Goal: Entertainment & Leisure: Consume media (video, audio)

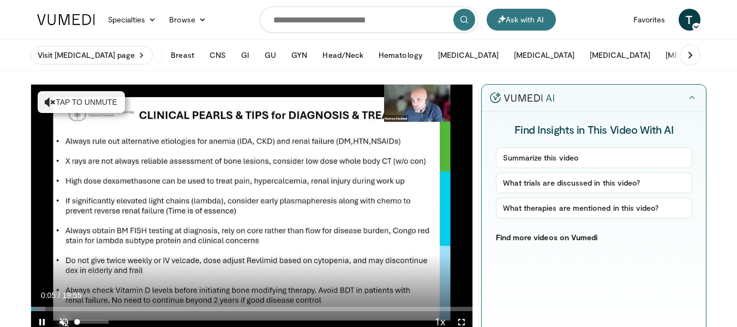
click at [62, 322] on span "Video Player" at bounding box center [64, 322] width 22 height 22
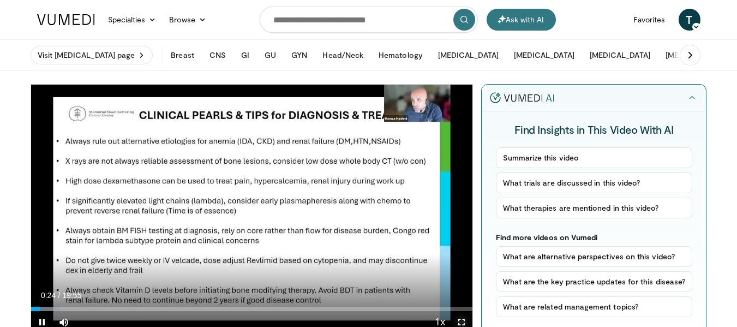
click at [461, 318] on span "Video Player" at bounding box center [462, 322] width 22 height 22
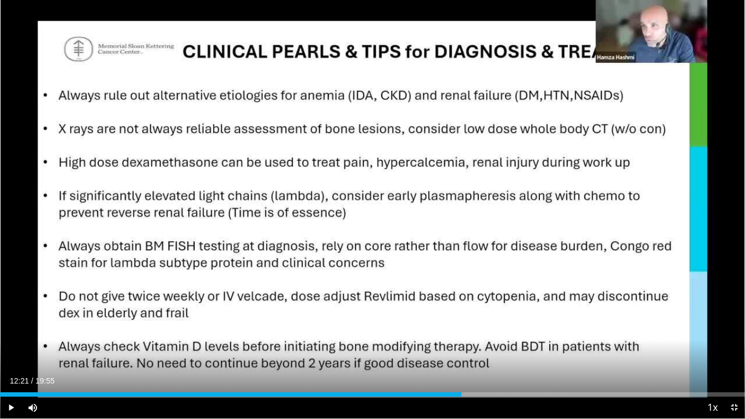
drag, startPoint x: 389, startPoint y: 396, endPoint x: 462, endPoint y: 398, distance: 73.2
click at [462, 326] on div "Current Time 12:21 / Duration 19:55 Play Skip Backward Skip Forward Mute 100% L…" at bounding box center [372, 408] width 745 height 22
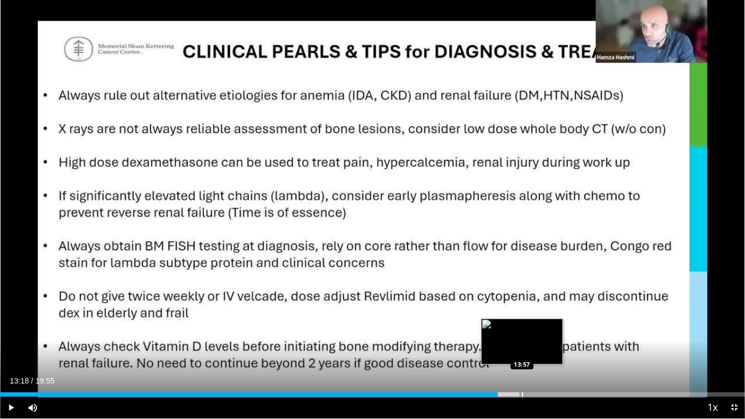
drag, startPoint x: 448, startPoint y: 394, endPoint x: 523, endPoint y: 394, distance: 74.7
click at [523, 326] on div "Progress Bar" at bounding box center [522, 394] width 1 height 4
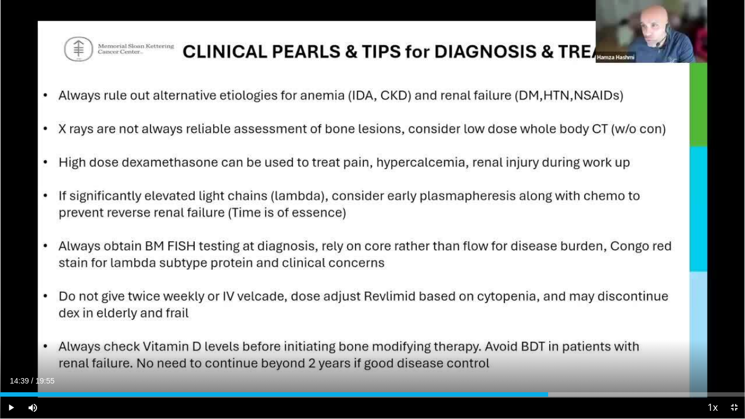
drag, startPoint x: 507, startPoint y: 394, endPoint x: 548, endPoint y: 399, distance: 41.3
click at [548, 326] on div "Current Time 14:39 / Duration 19:55 Play Skip Backward Skip Forward Mute 100% L…" at bounding box center [372, 408] width 745 height 22
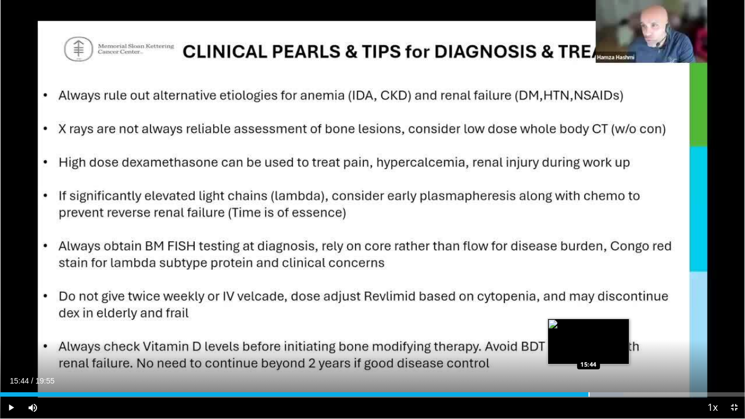
drag, startPoint x: 564, startPoint y: 394, endPoint x: 589, endPoint y: 389, distance: 24.9
click at [589, 326] on div "Loaded : 83.67% 15:43 15:44" at bounding box center [372, 391] width 745 height 10
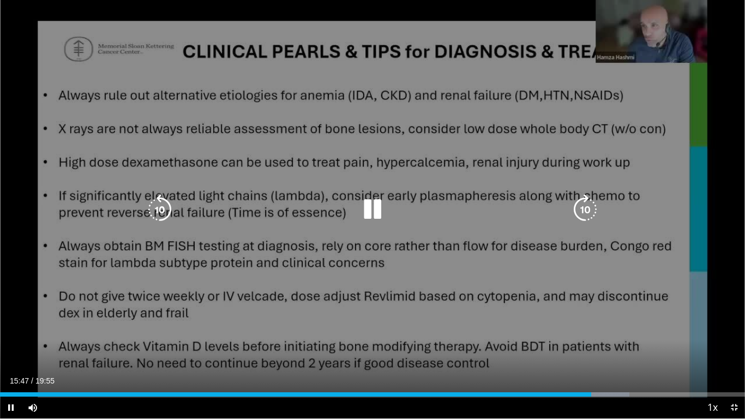
click at [584, 209] on icon "Video Player" at bounding box center [585, 209] width 31 height 31
click at [583, 208] on icon "Video Player" at bounding box center [585, 209] width 31 height 31
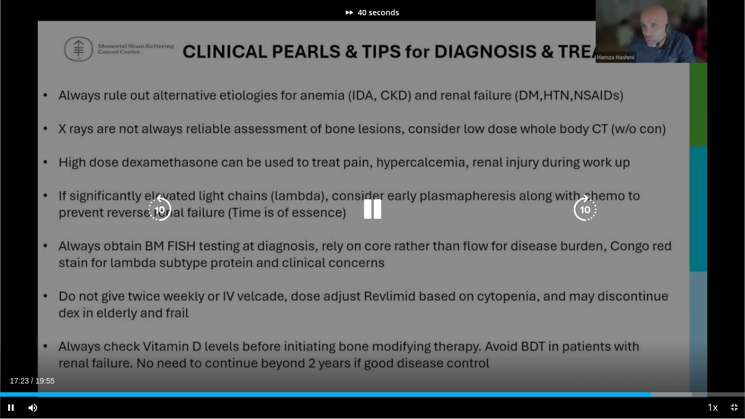
click at [584, 199] on icon "Video Player" at bounding box center [585, 209] width 31 height 31
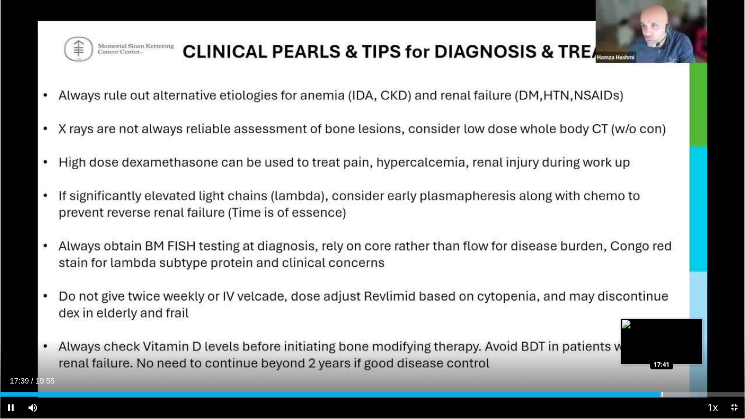
drag, startPoint x: 644, startPoint y: 393, endPoint x: 662, endPoint y: 392, distance: 17.5
click at [662, 326] on video-js "**********" at bounding box center [372, 209] width 745 height 419
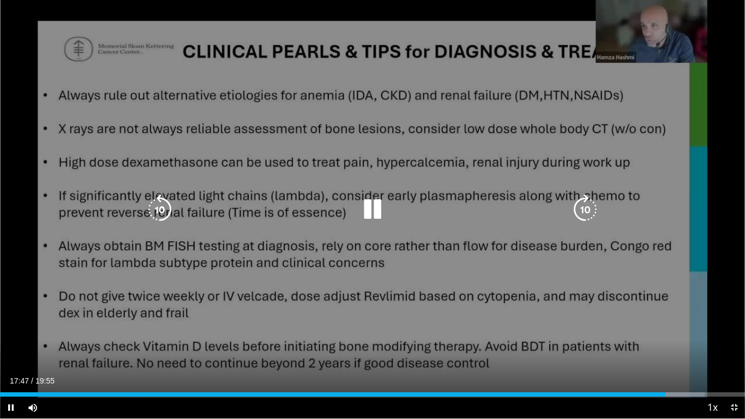
click at [586, 208] on icon "Video Player" at bounding box center [585, 209] width 31 height 31
click at [584, 210] on icon "Video Player" at bounding box center [585, 209] width 31 height 31
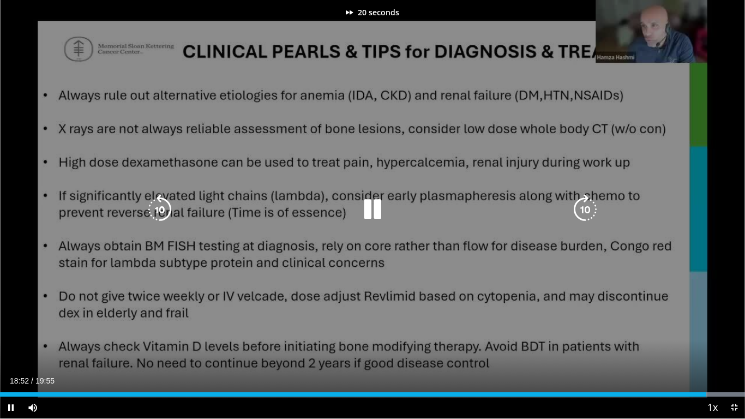
click at [585, 210] on icon "Video Player" at bounding box center [585, 209] width 31 height 31
click at [586, 210] on icon "Video Player" at bounding box center [585, 209] width 31 height 31
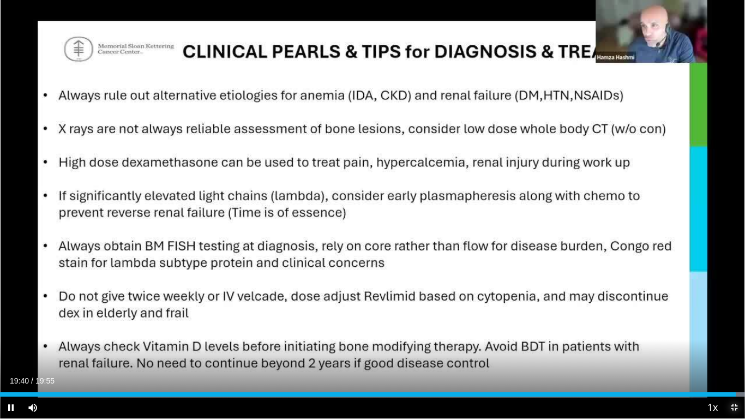
click at [733, 326] on span "Video Player" at bounding box center [734, 408] width 22 height 22
